Goal: Transaction & Acquisition: Purchase product/service

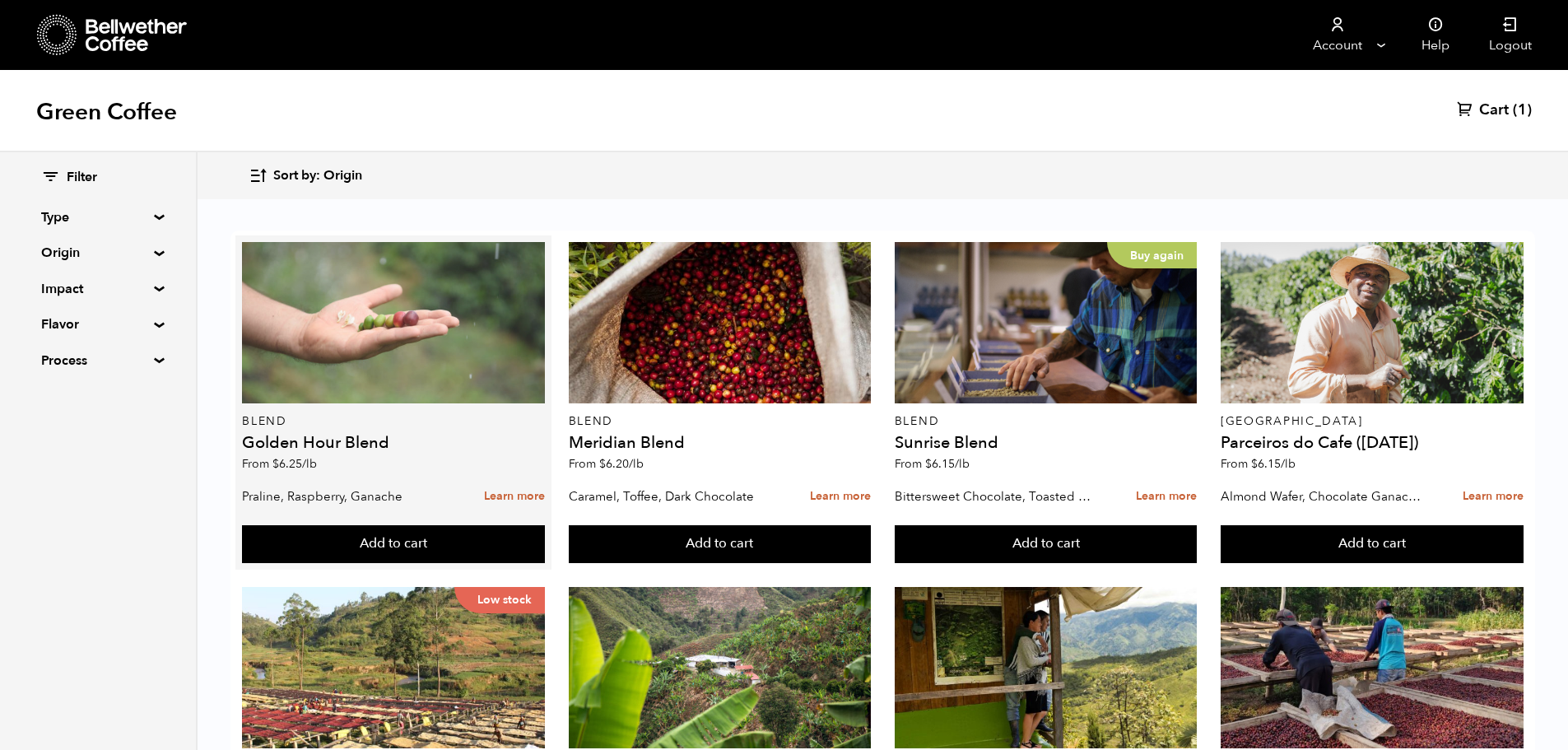
click at [361, 380] on div at bounding box center [393, 322] width 303 height 161
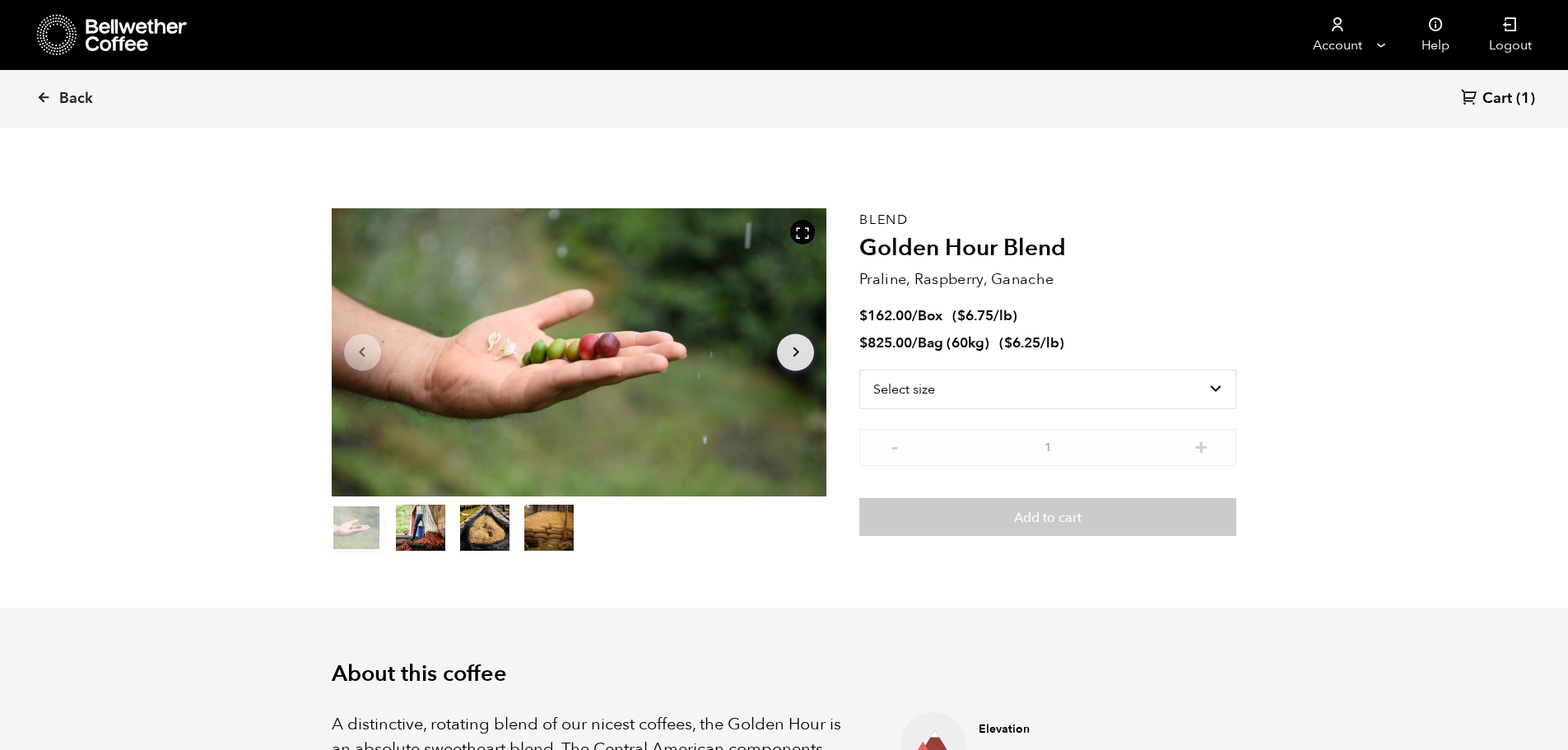
scroll to position [716, 877]
click at [918, 383] on select "Select size Bag (60kg) (132 lbs) Box (24 lbs)" at bounding box center [1047, 390] width 377 height 40
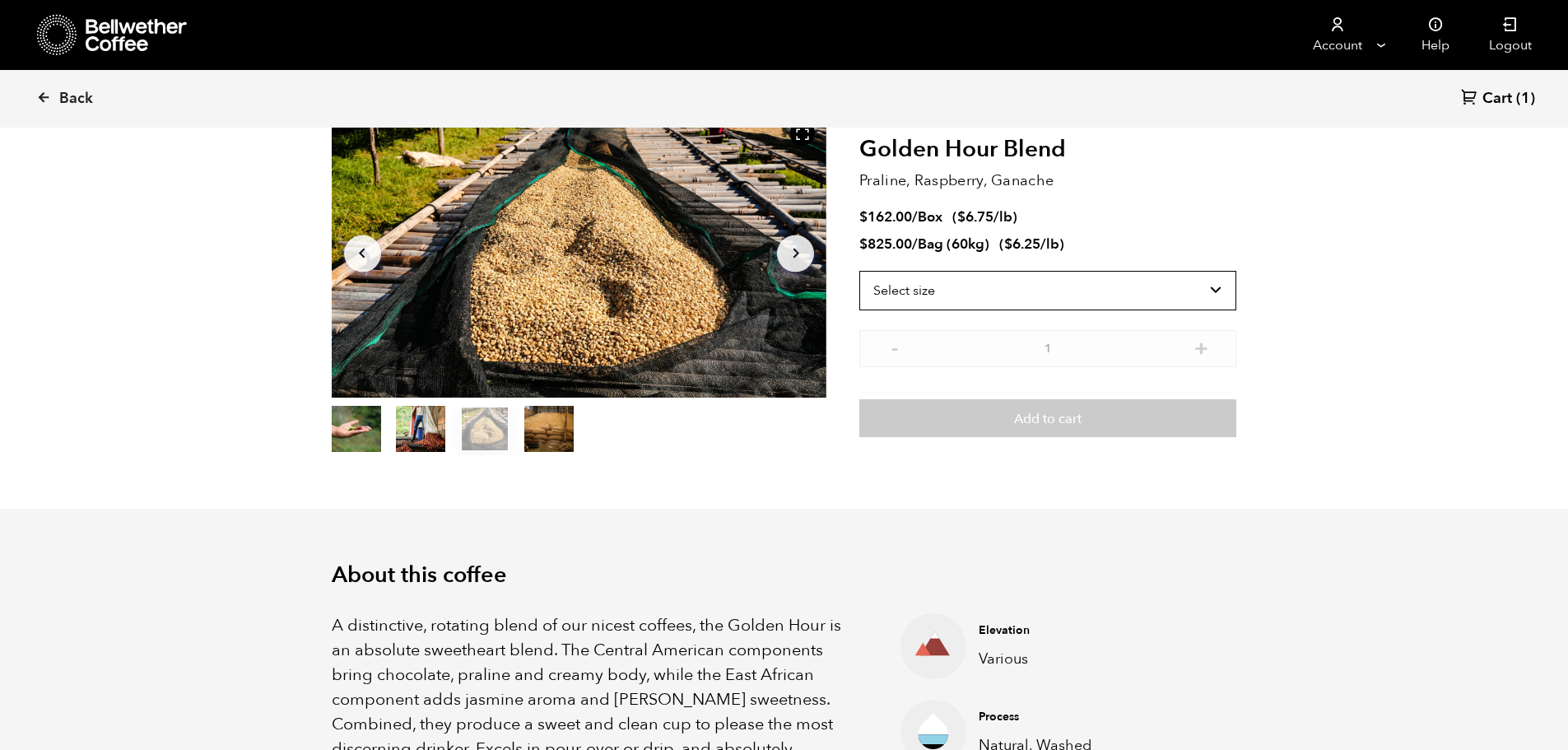
scroll to position [0, 0]
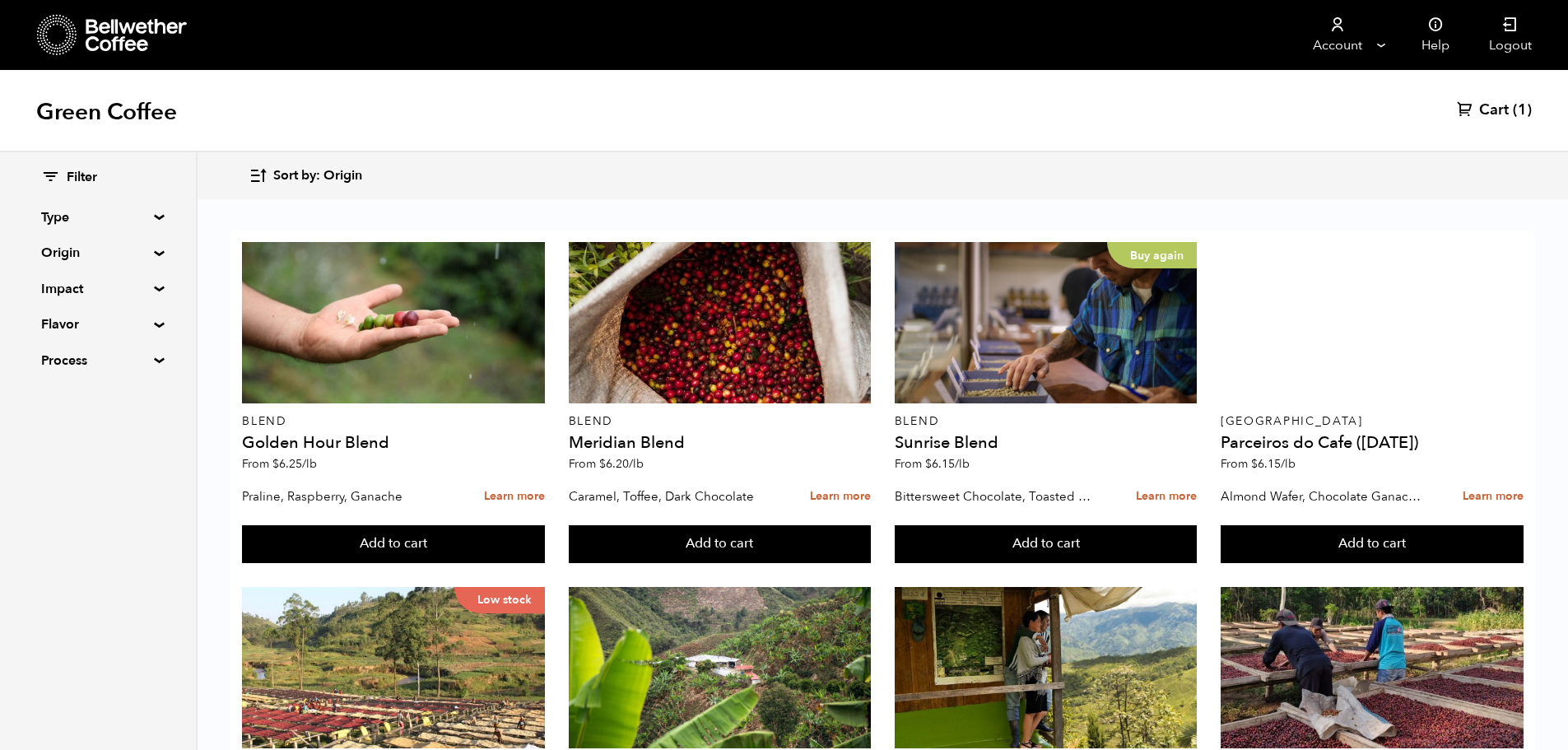
click at [301, 178] on span "Sort by: Origin" at bounding box center [317, 176] width 88 height 18
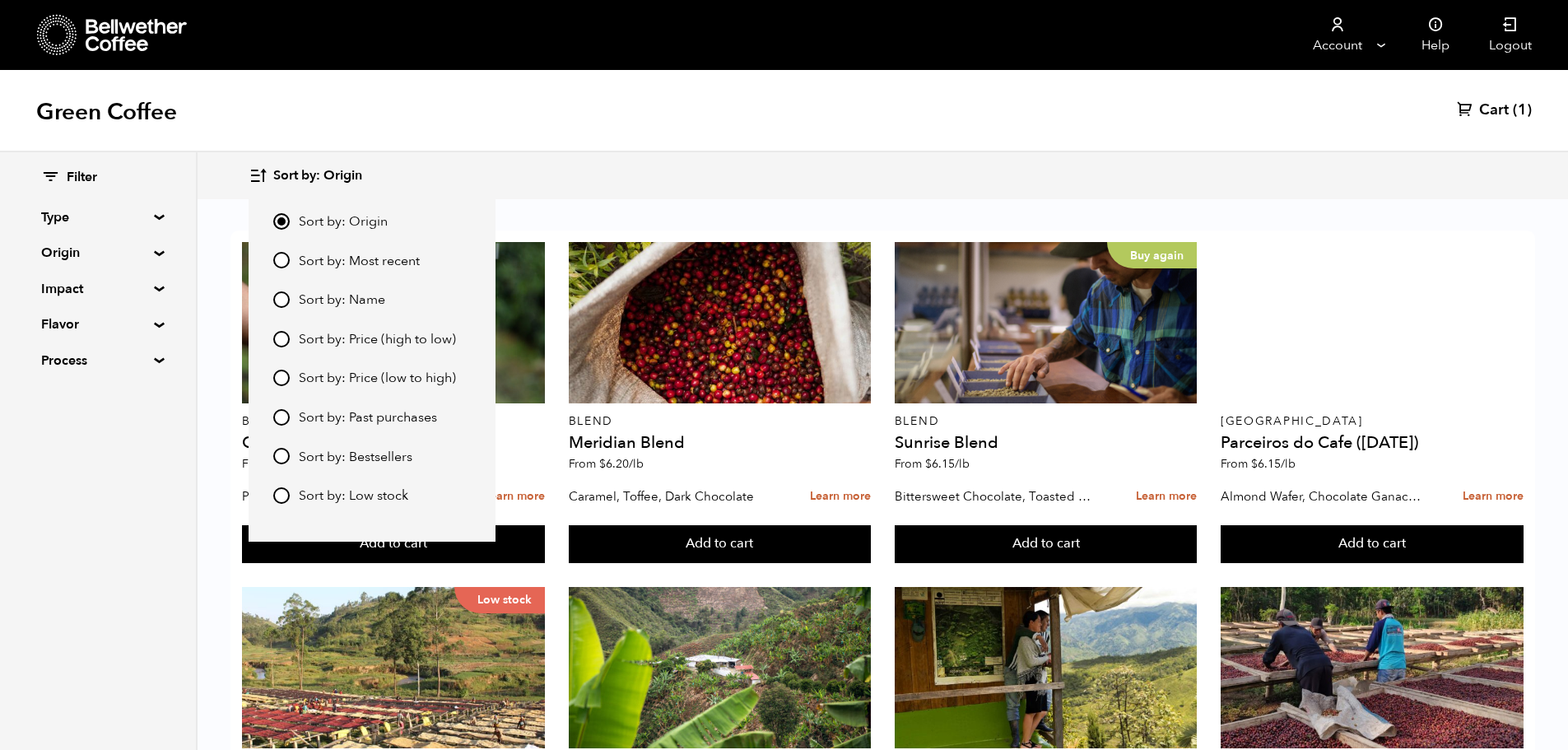
click at [330, 372] on span "Sort by: Price (low to high)" at bounding box center [377, 379] width 157 height 18
click at [289, 372] on input "Sort by: Price (low to high)" at bounding box center [281, 378] width 17 height 17
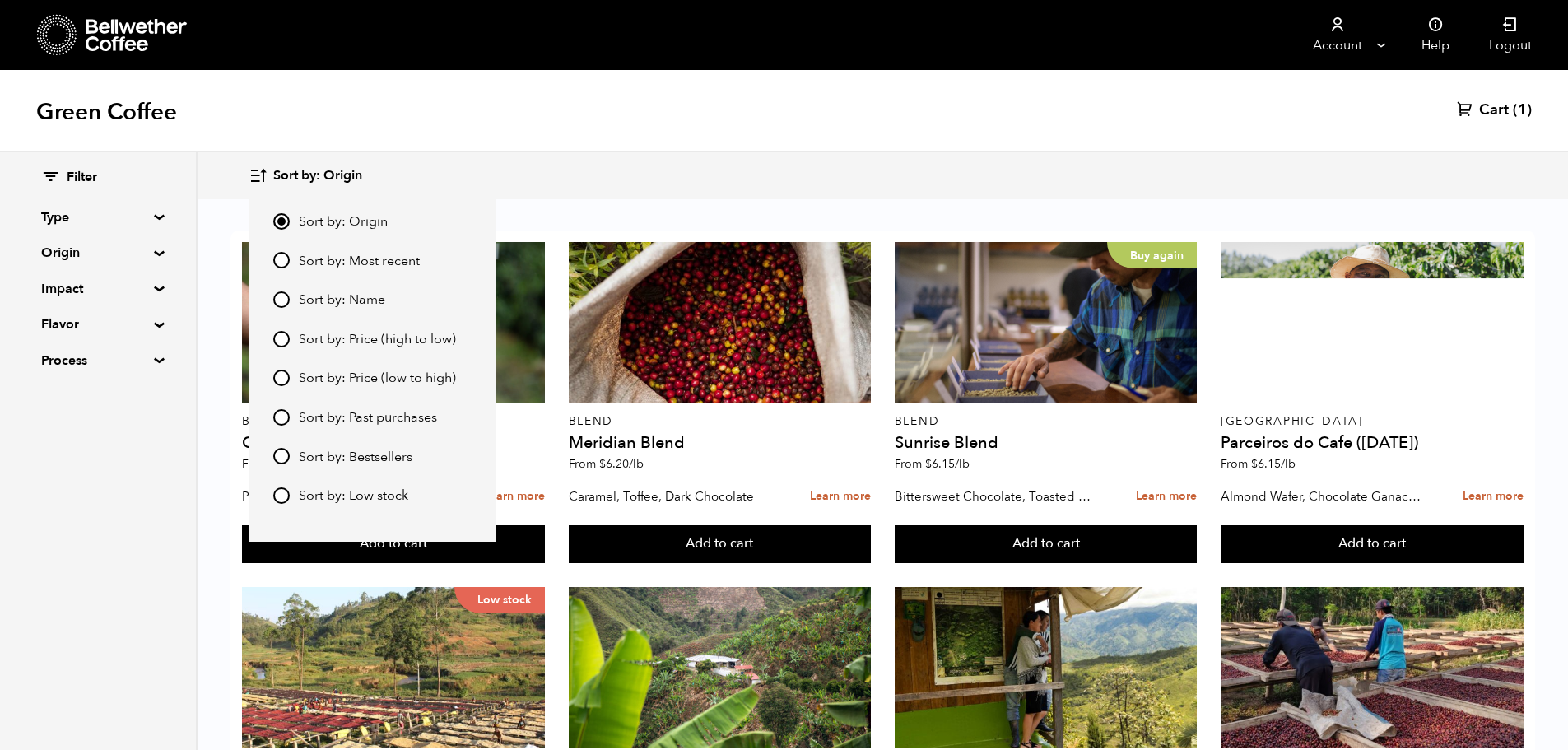
radio input "true"
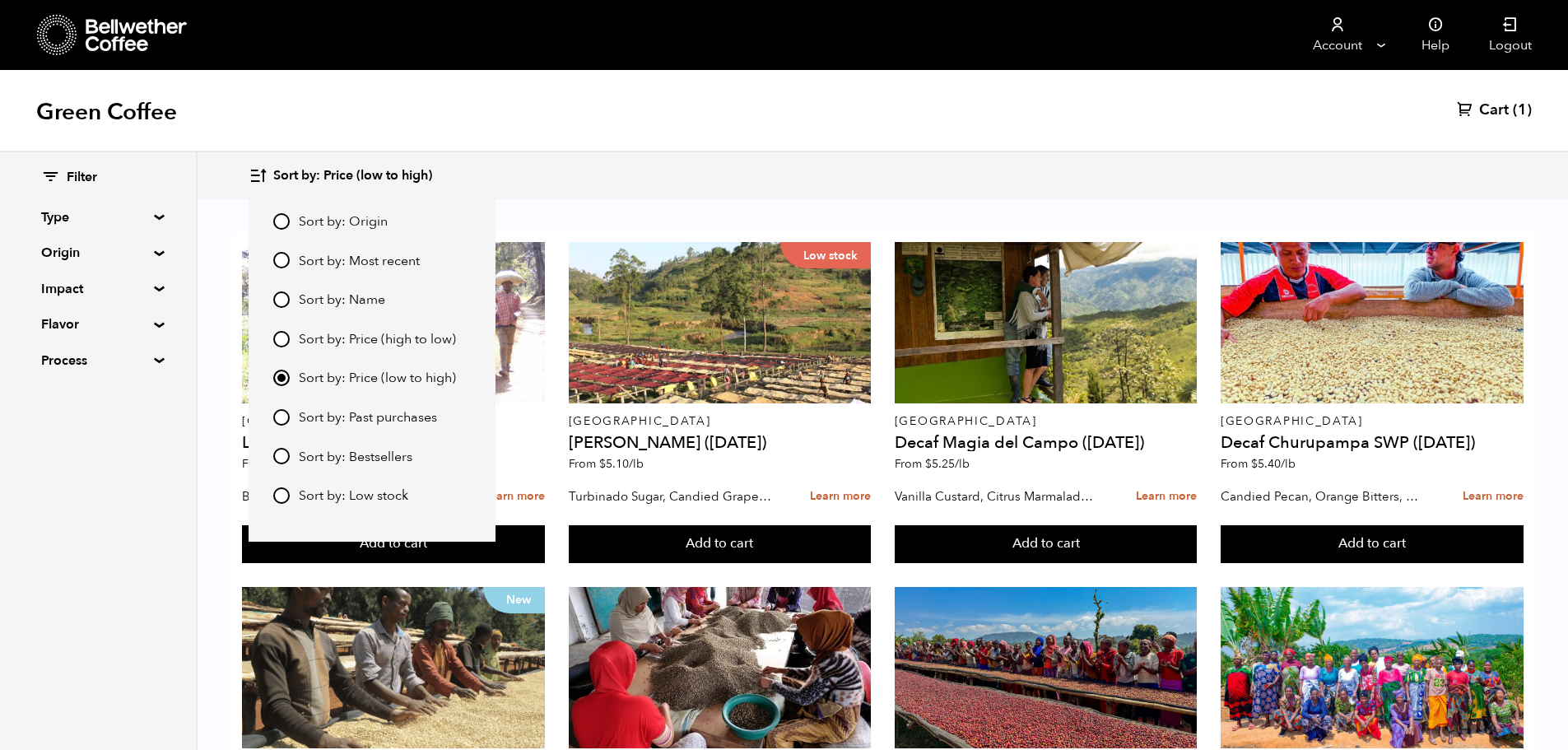
click at [149, 469] on div "Filter Type Blend Single Origin Decaf Seasonal Year Round Origin Blend Brazil B…" at bounding box center [98, 451] width 198 height 598
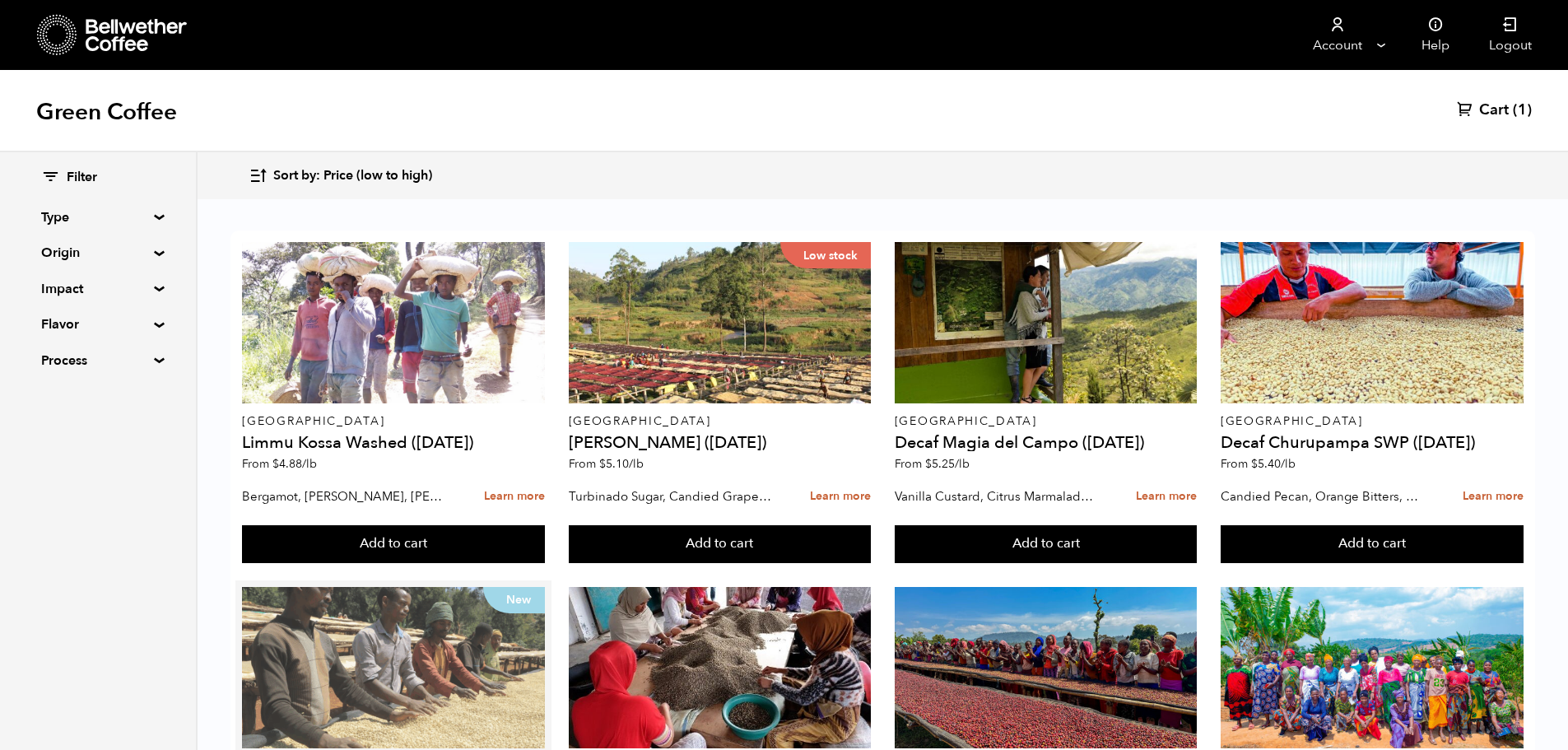
scroll to position [173, 0]
